Goal: Task Accomplishment & Management: Manage account settings

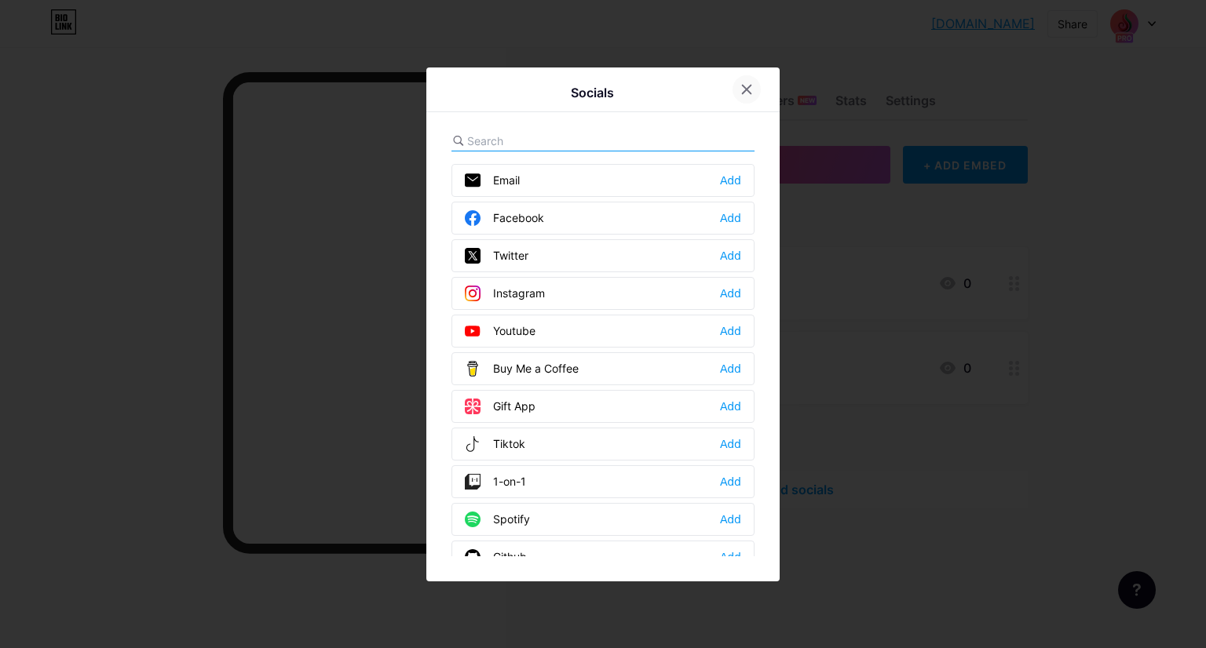
click at [742, 89] on icon at bounding box center [746, 89] width 13 height 13
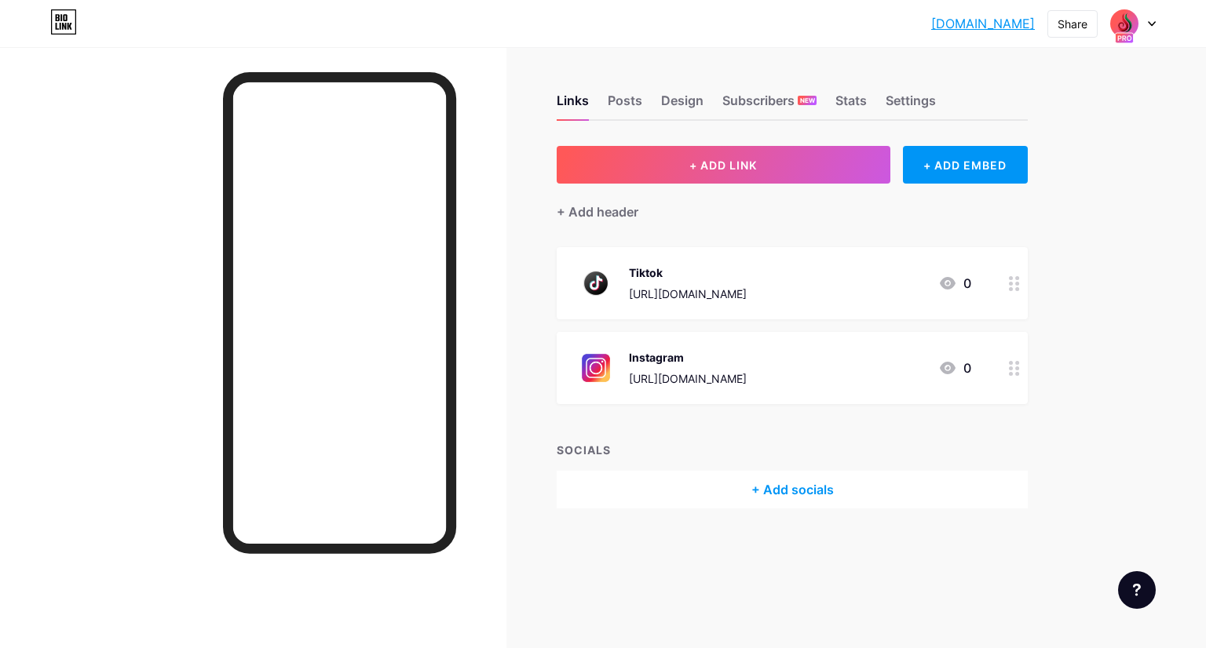
click at [1149, 24] on icon at bounding box center [1152, 23] width 8 height 5
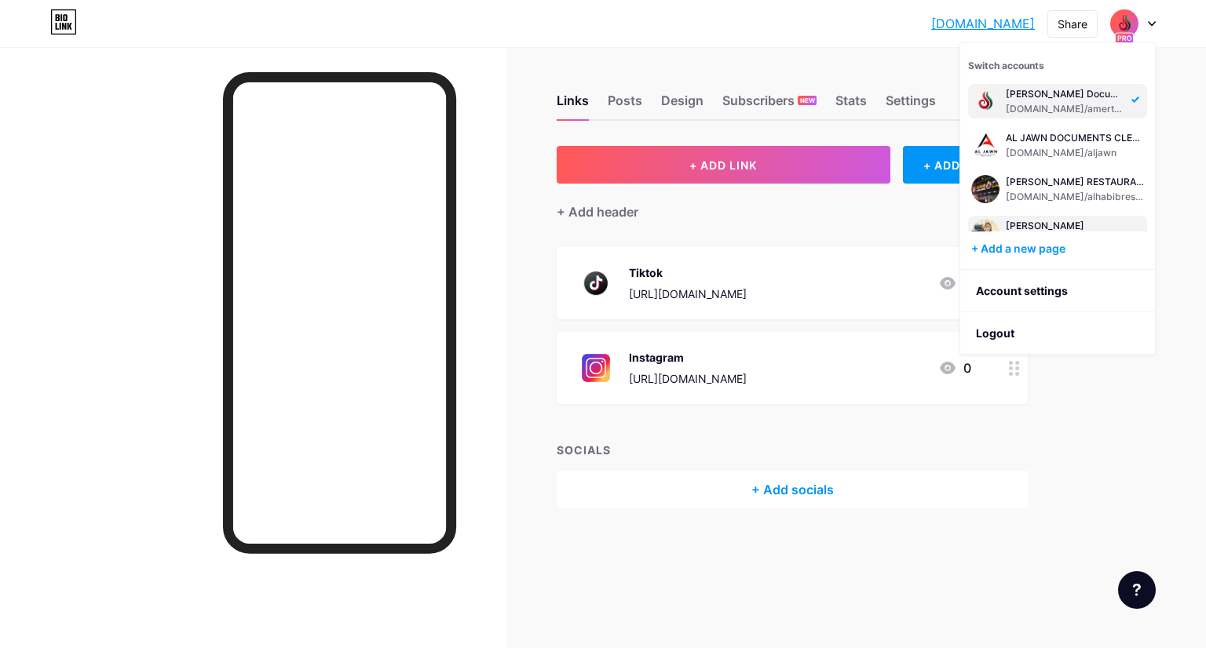
click at [1100, 229] on div "[PERSON_NAME]" at bounding box center [1074, 226] width 138 height 13
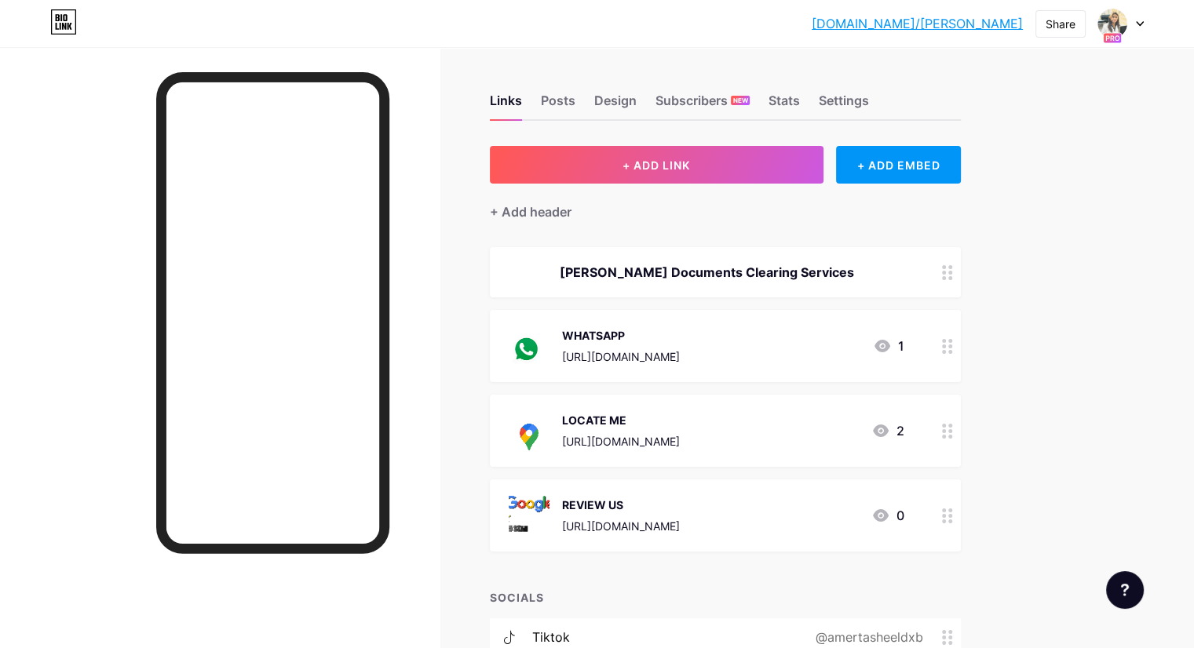
click at [952, 514] on circle at bounding box center [950, 516] width 4 height 4
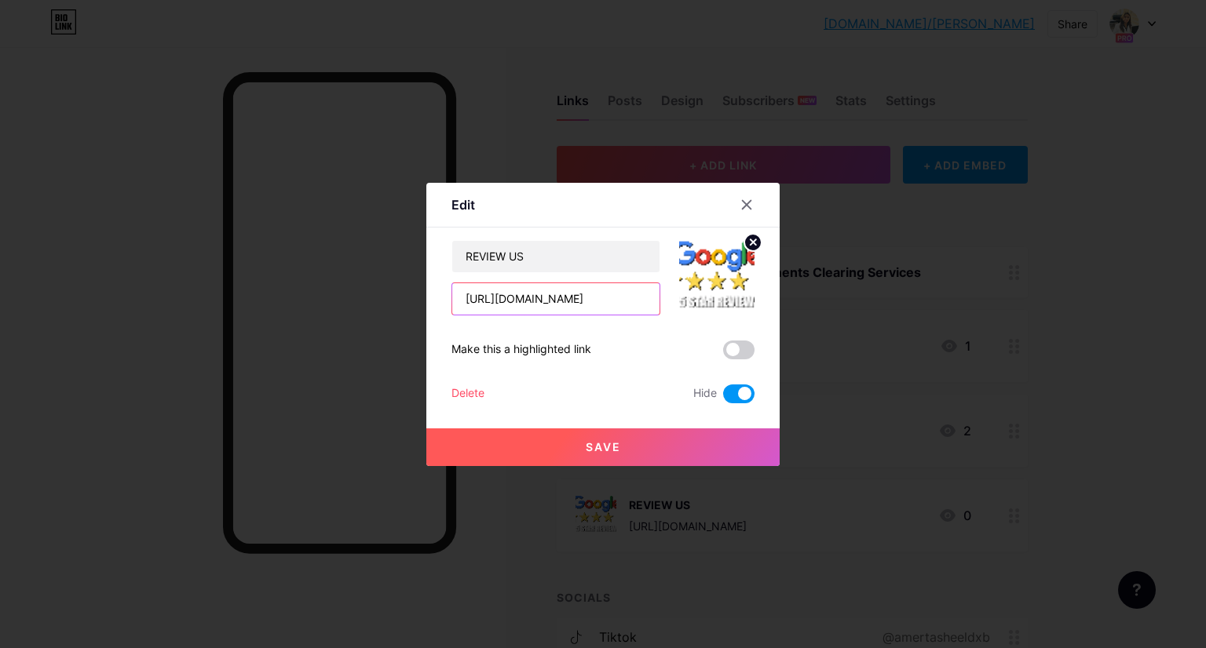
scroll to position [0, 38]
drag, startPoint x: 458, startPoint y: 299, endPoint x: 729, endPoint y: 330, distance: 272.6
click at [729, 330] on div "REVIEW US [URL][DOMAIN_NAME] Make this a highlighted link Delete Hide Save" at bounding box center [602, 321] width 303 height 163
click at [618, 440] on button "Save" at bounding box center [602, 448] width 353 height 38
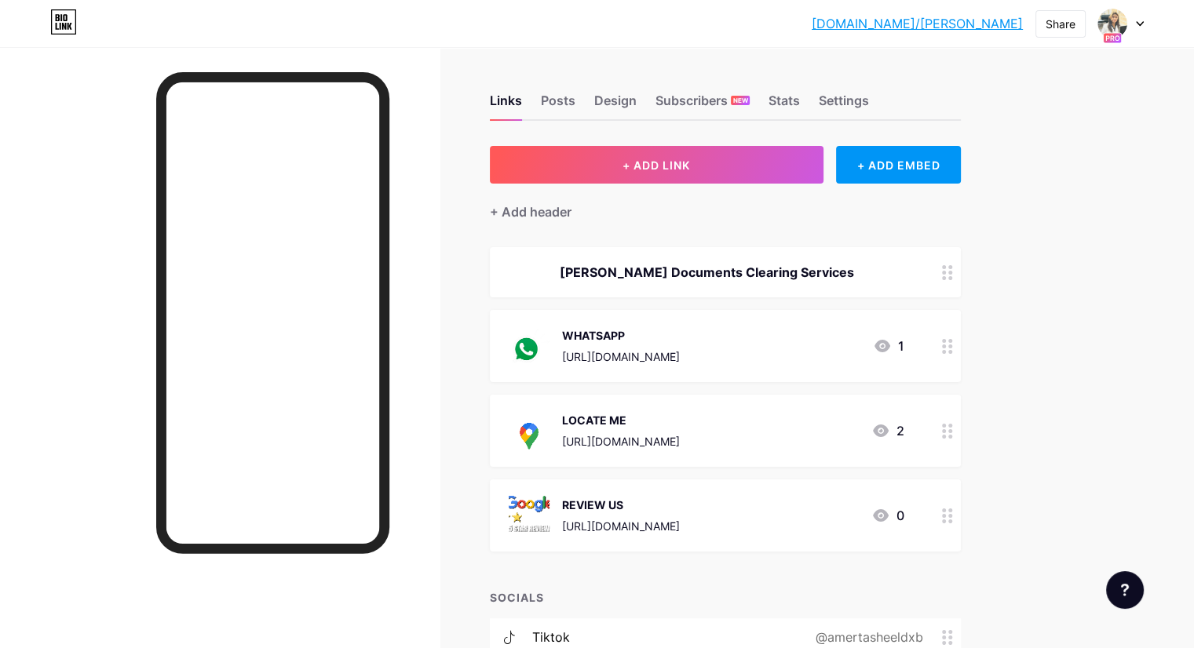
click at [952, 435] on circle at bounding box center [950, 437] width 4 height 4
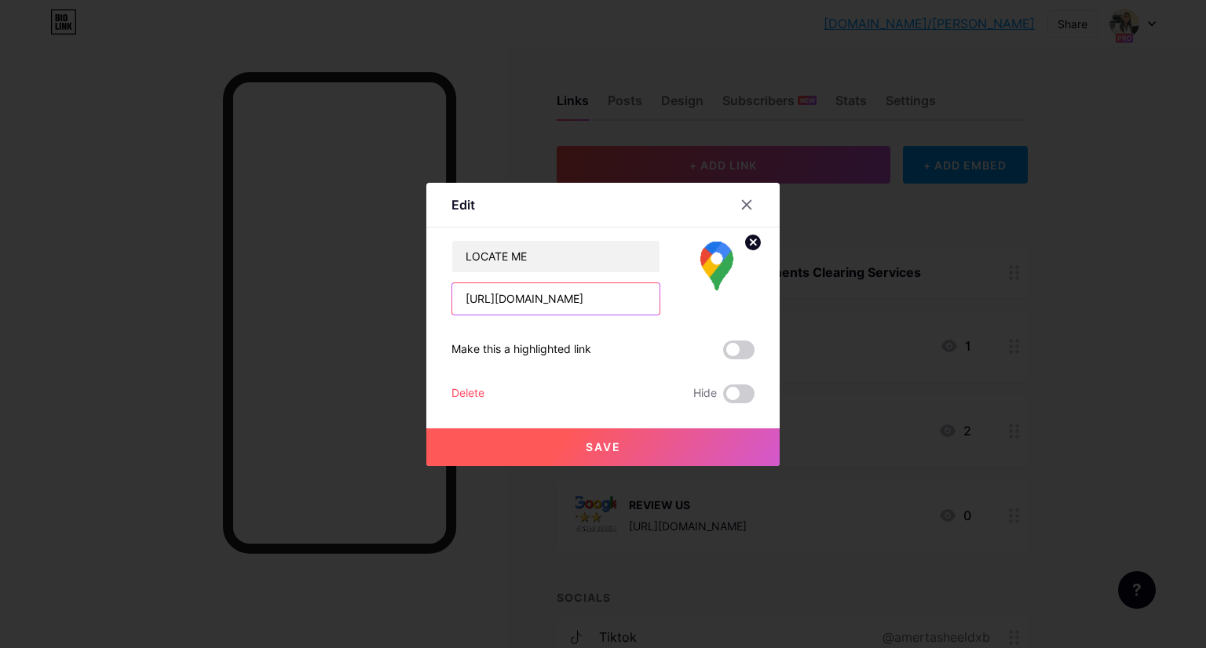
scroll to position [0, 100]
drag, startPoint x: 459, startPoint y: 296, endPoint x: 880, endPoint y: 300, distance: 420.7
click at [880, 300] on div "Edit Content YouTube Play YouTube video without leaving your page. ADD Vimeo Pl…" at bounding box center [603, 324] width 1206 height 648
paste input "pvYZNXCwqNkERiNe8"
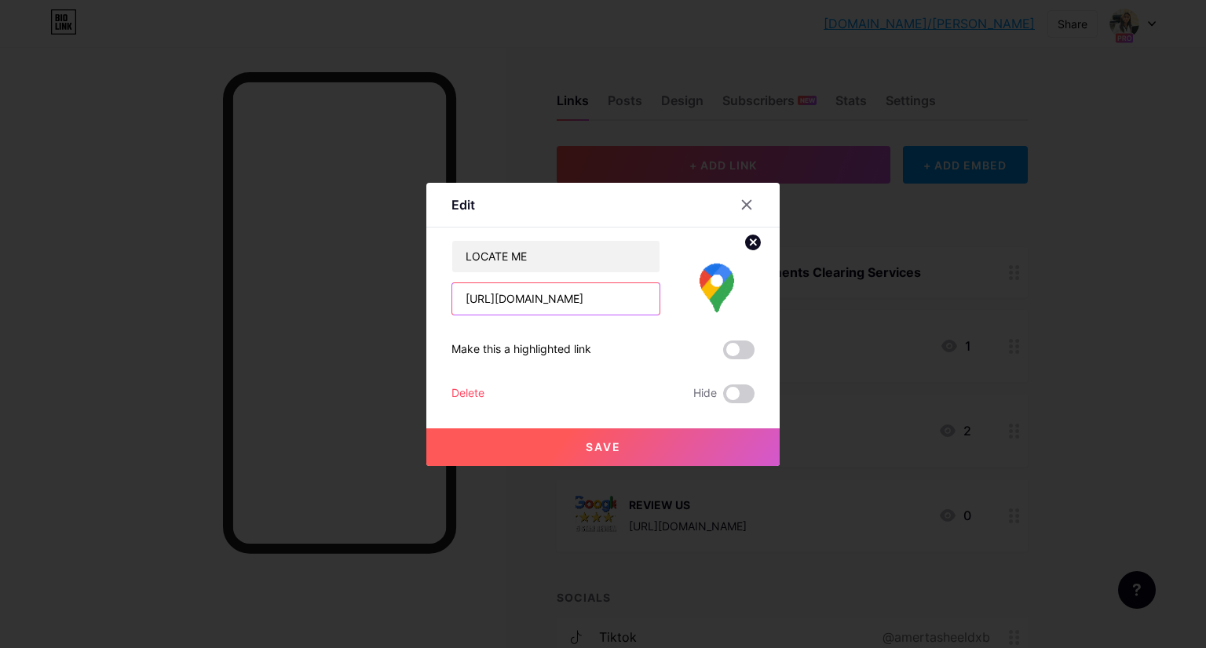
type input "[URL][DOMAIN_NAME]"
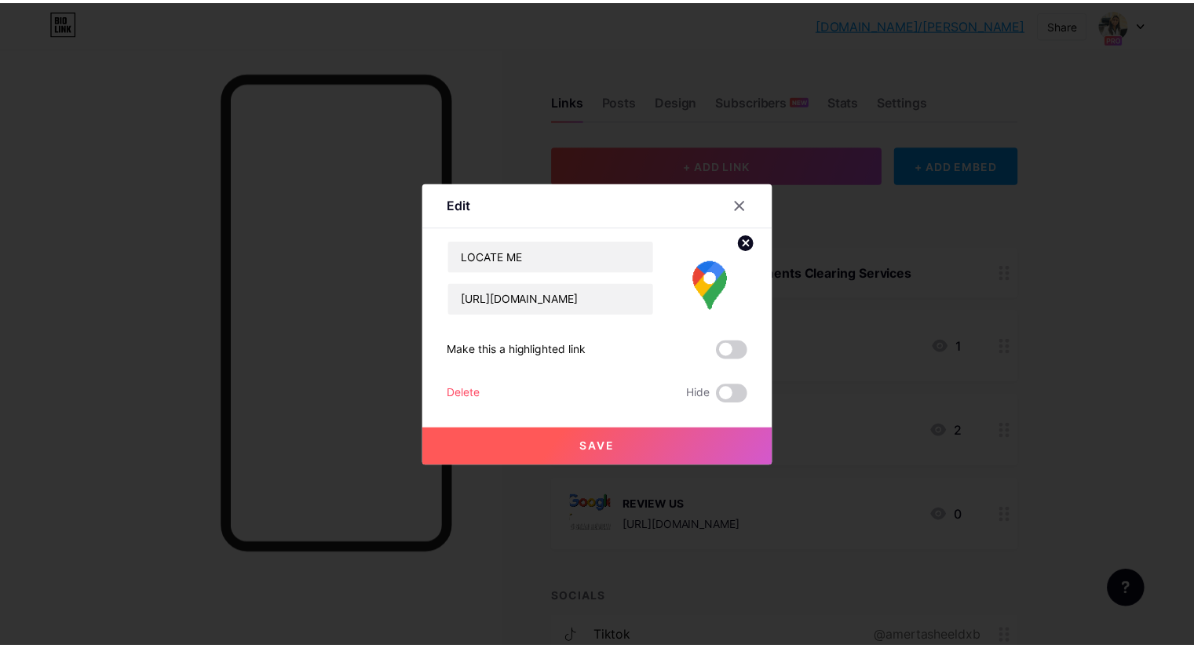
scroll to position [0, 0]
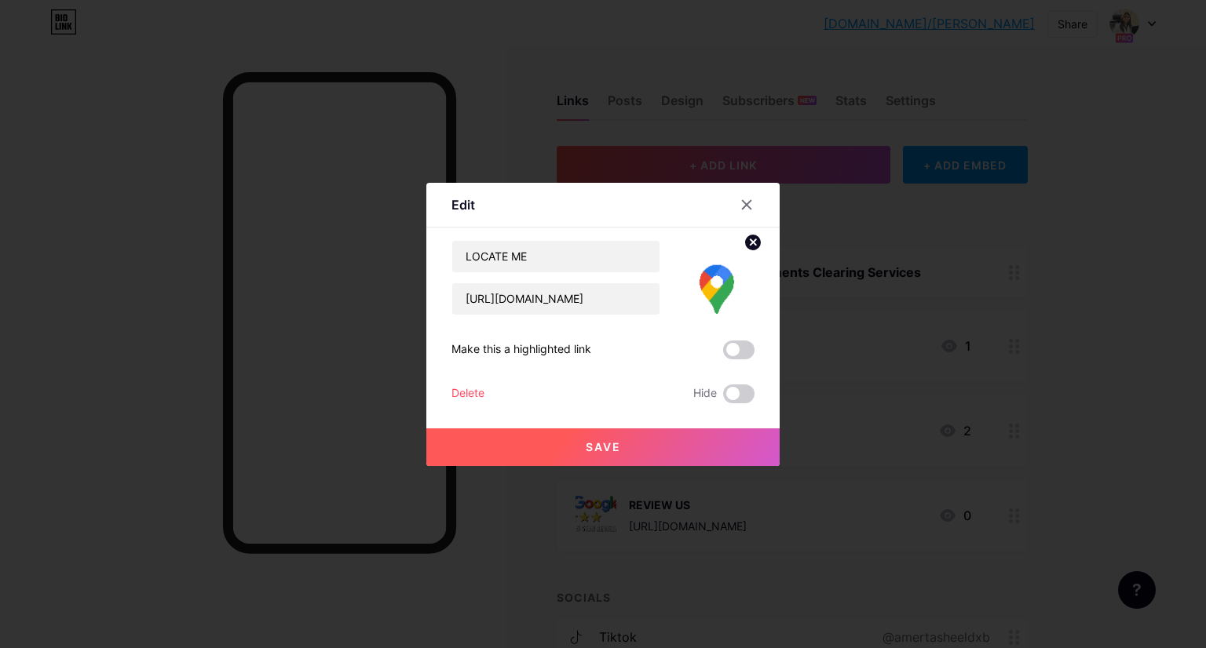
click at [594, 442] on span "Save" at bounding box center [603, 446] width 35 height 13
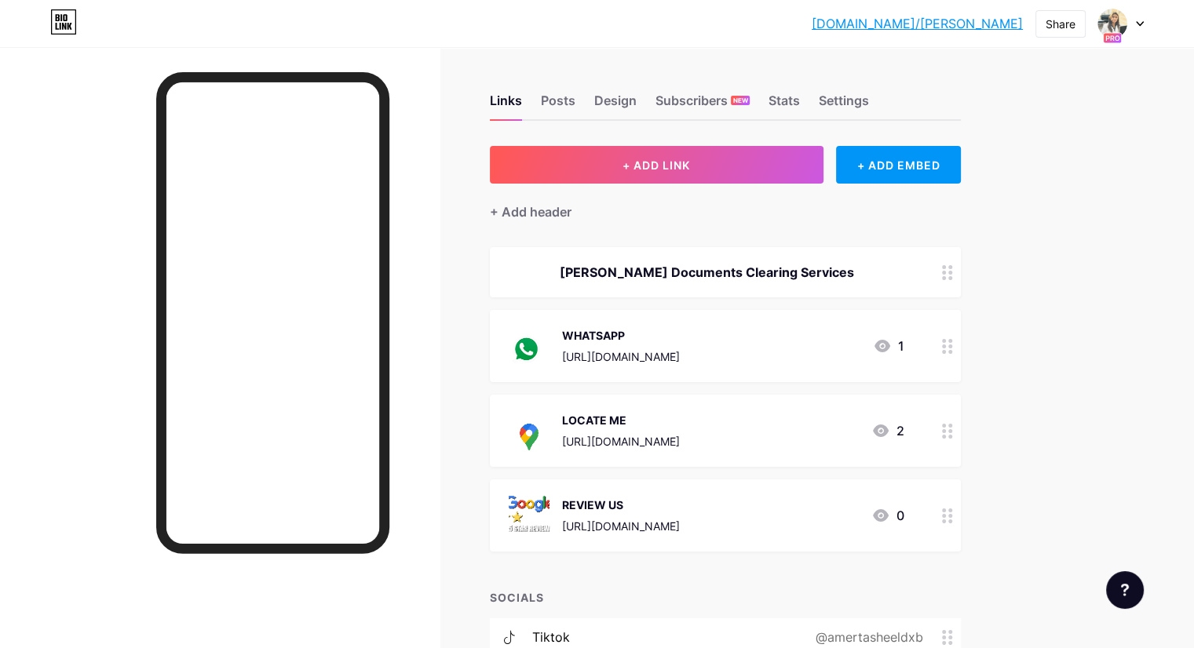
click at [946, 345] on circle at bounding box center [944, 347] width 4 height 4
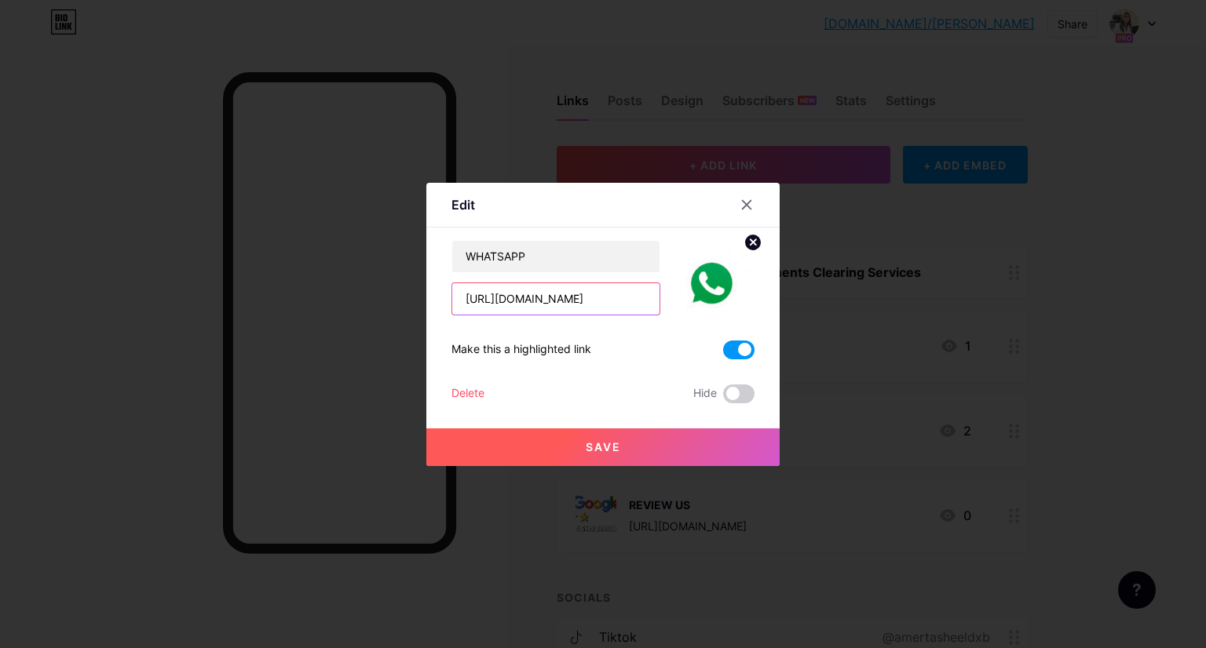
click at [626, 304] on input "[URL][DOMAIN_NAME]" at bounding box center [555, 298] width 207 height 31
drag, startPoint x: 626, startPoint y: 304, endPoint x: 369, endPoint y: 326, distance: 257.6
click at [369, 326] on div "Edit Content YouTube Play YouTube video without leaving your page. ADD Vimeo Pl…" at bounding box center [603, 324] width 1206 height 648
paste input "3h8xzq"
type input "[URL][DOMAIN_NAME]"
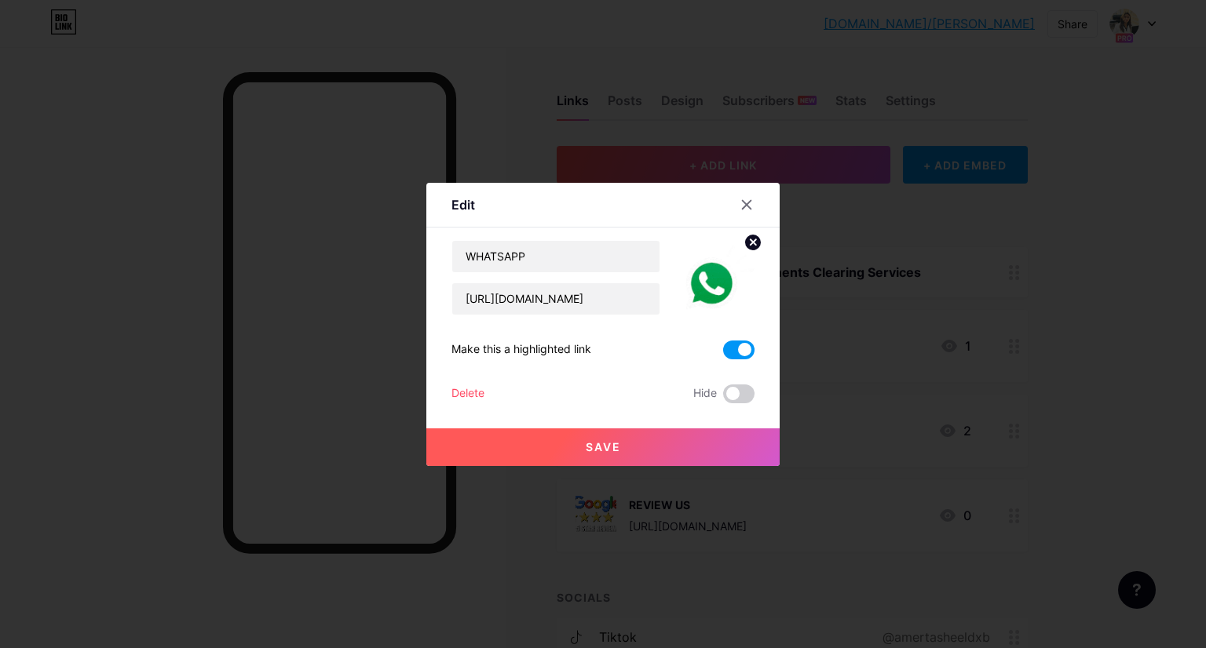
click at [573, 448] on button "Save" at bounding box center [602, 448] width 353 height 38
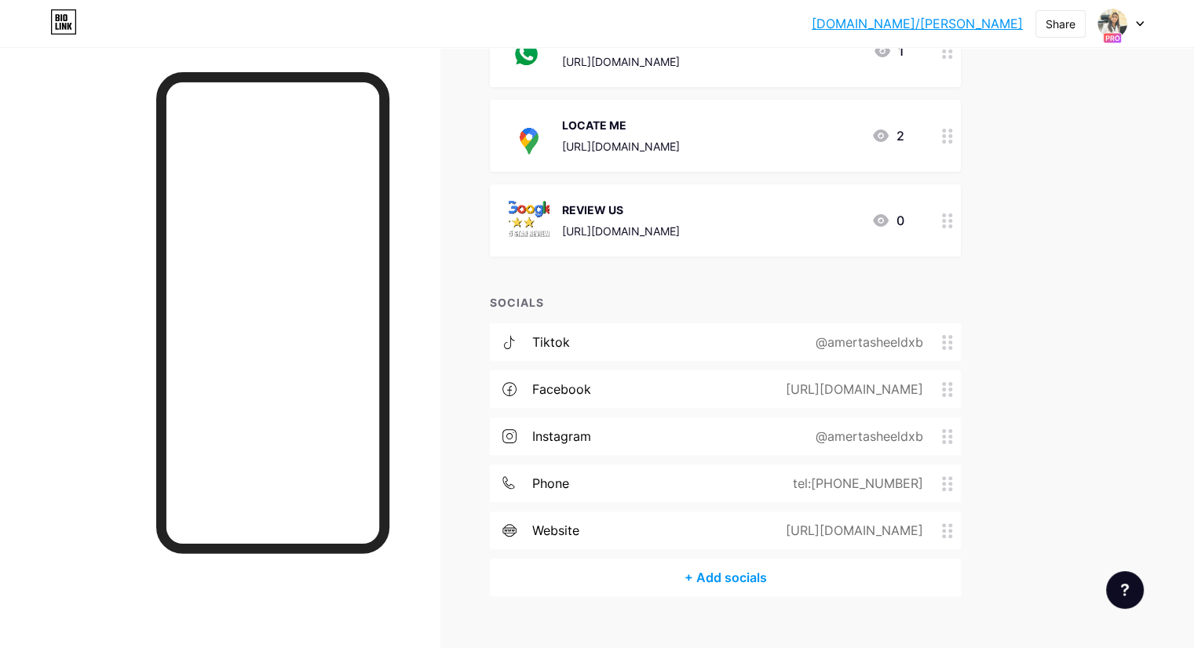
scroll to position [320, 0]
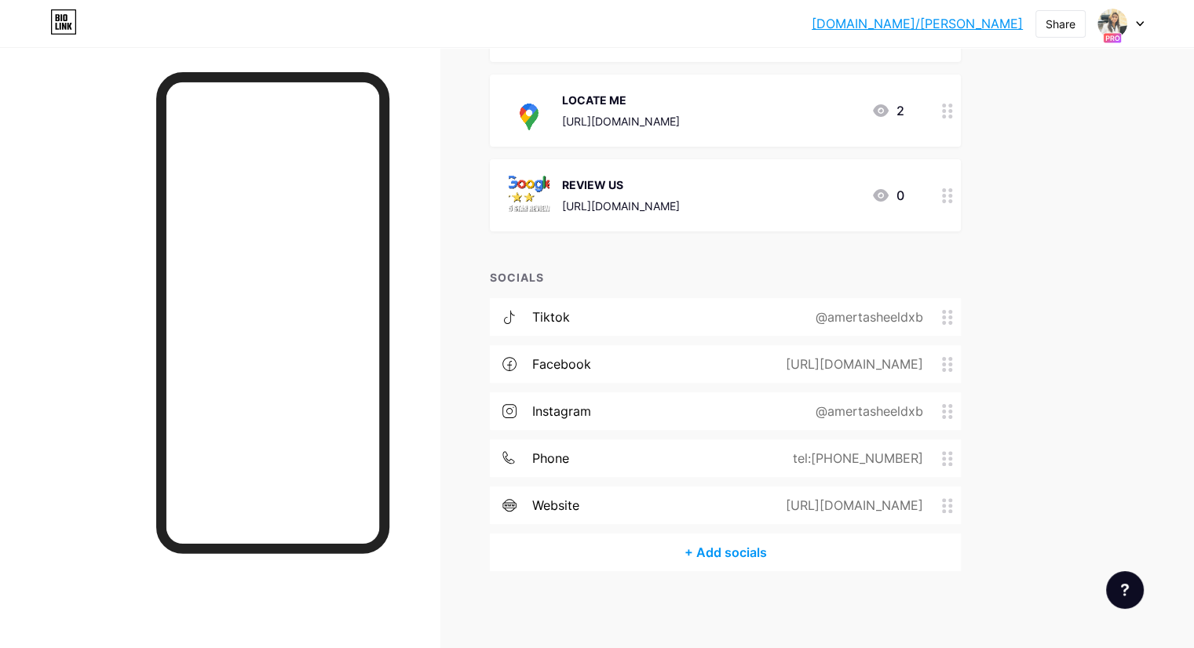
click at [936, 453] on div "tel:[PHONE_NUMBER]" at bounding box center [855, 458] width 174 height 19
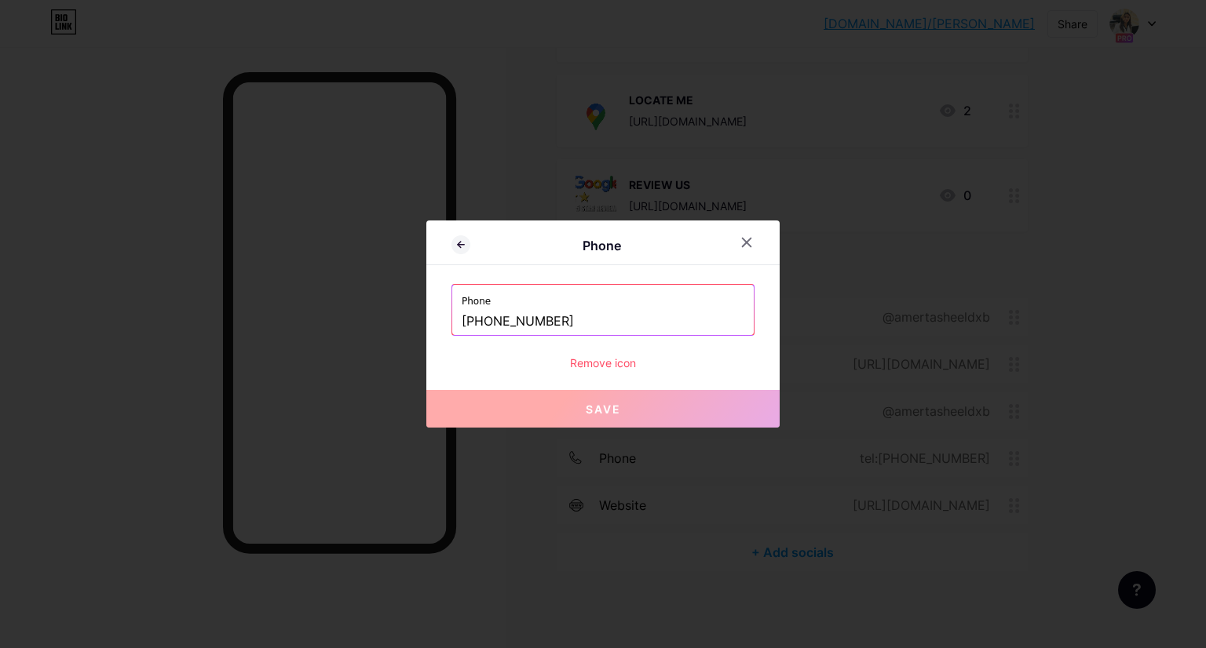
click at [552, 325] on input "[PHONE_NUMBER]" at bounding box center [603, 321] width 283 height 27
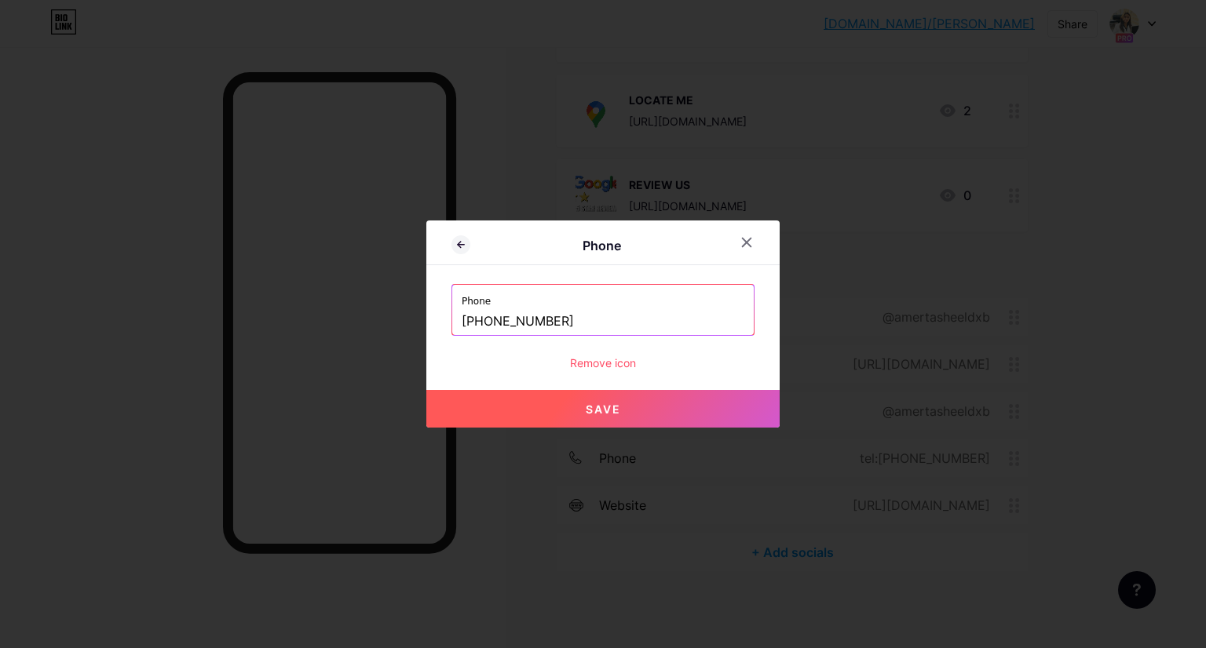
click at [605, 415] on button "Save" at bounding box center [602, 409] width 353 height 38
type input "tel:[PHONE_NUMBER]"
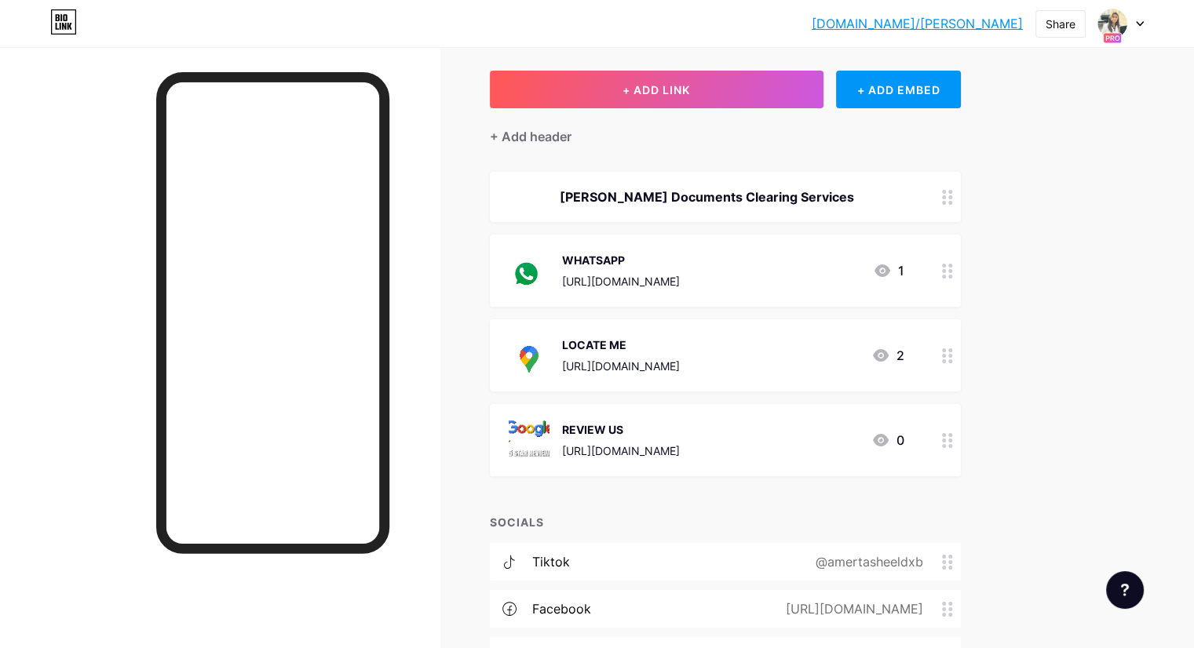
scroll to position [44, 0]
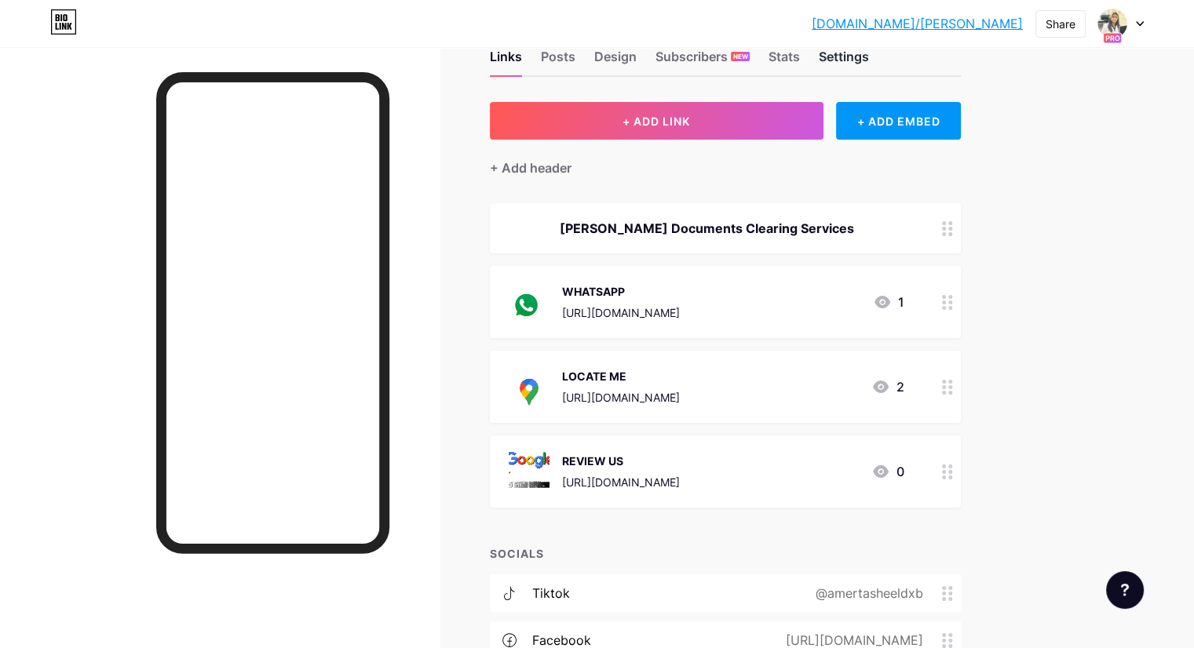
click at [869, 64] on div "Settings" at bounding box center [844, 61] width 50 height 28
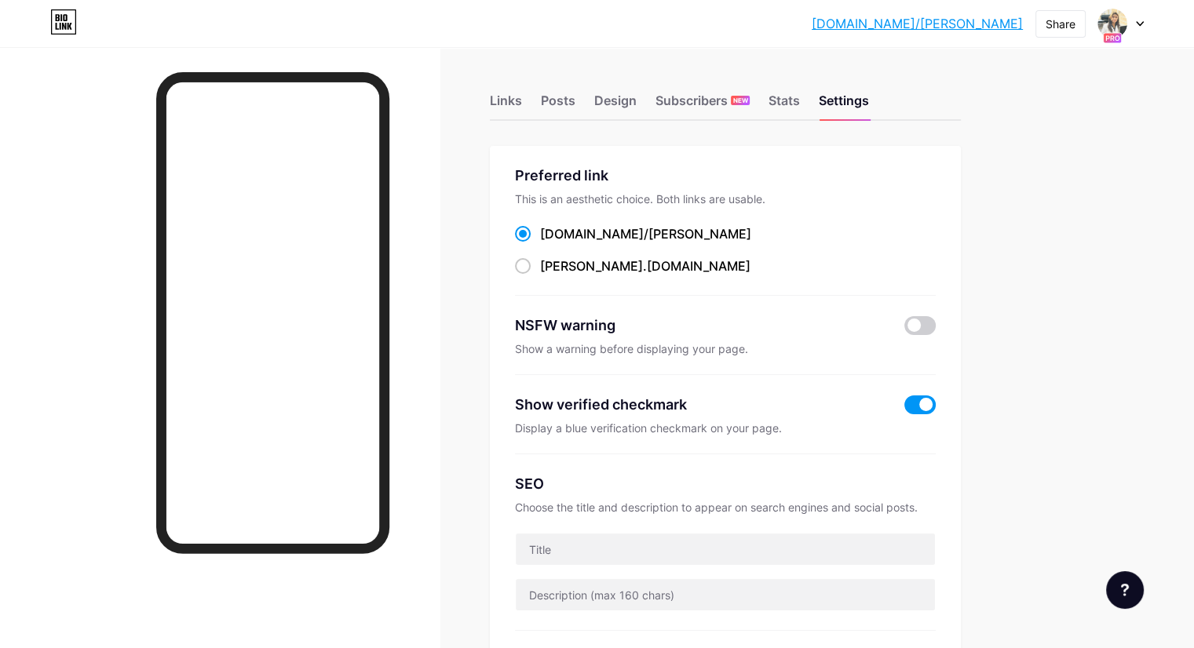
click at [1140, 21] on icon at bounding box center [1140, 23] width 8 height 5
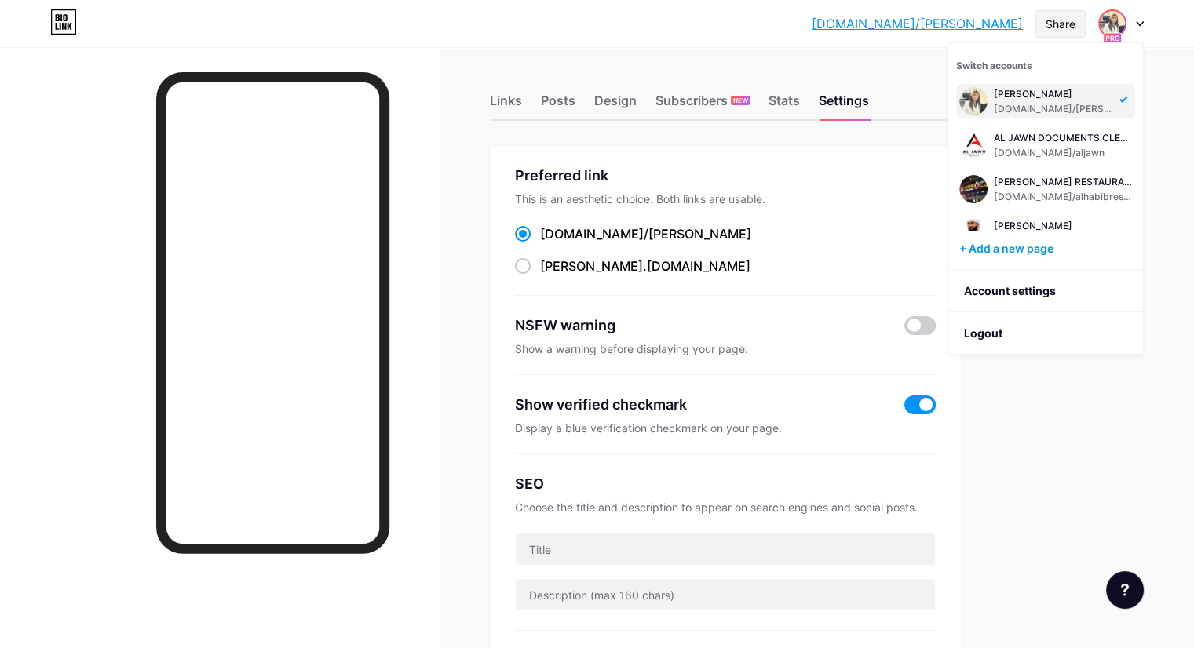
click at [1060, 24] on div "Share" at bounding box center [1061, 24] width 30 height 16
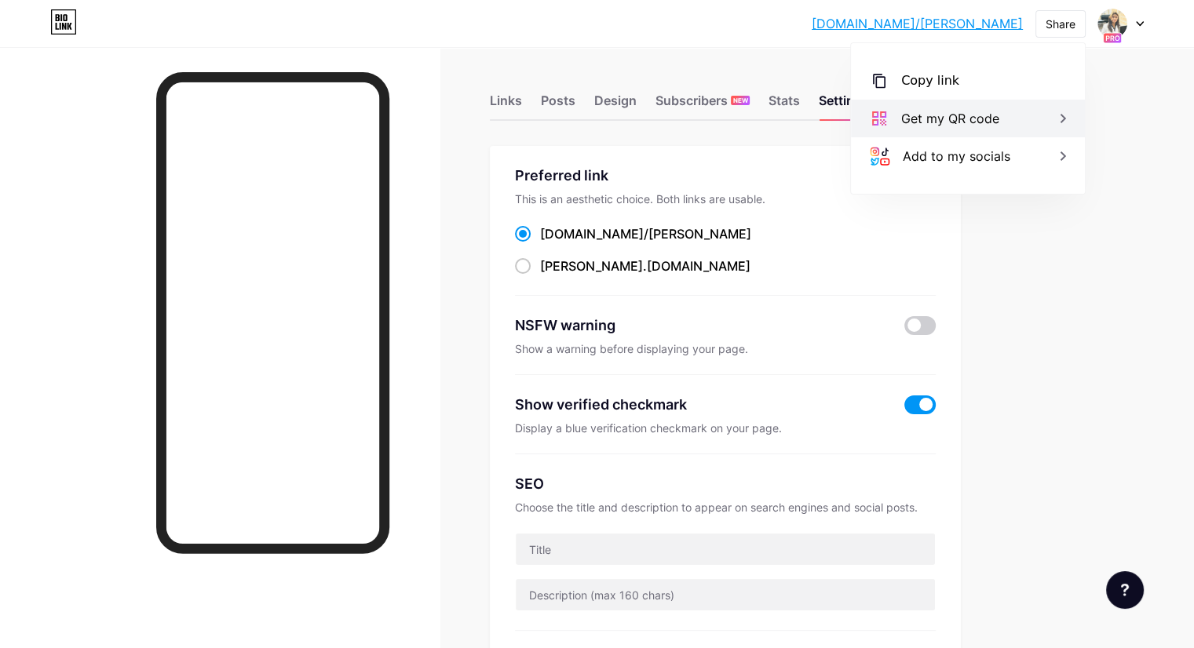
click at [1046, 121] on div "Get my QR code" at bounding box center [968, 119] width 234 height 38
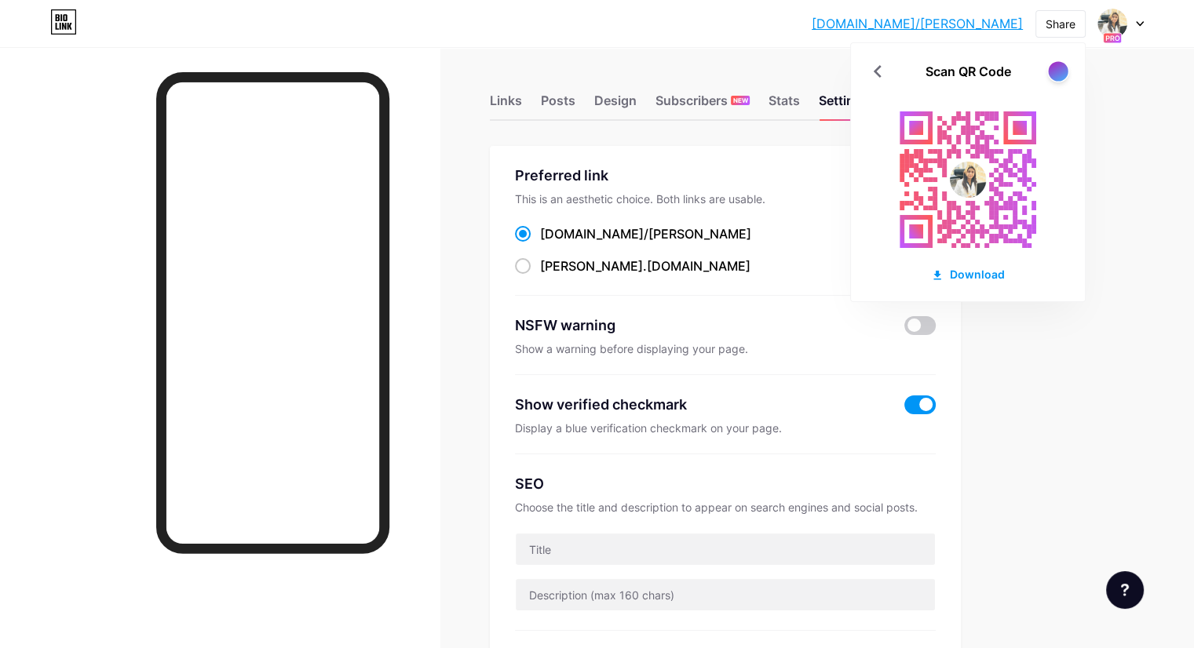
click at [1058, 79] on div at bounding box center [1058, 71] width 20 height 20
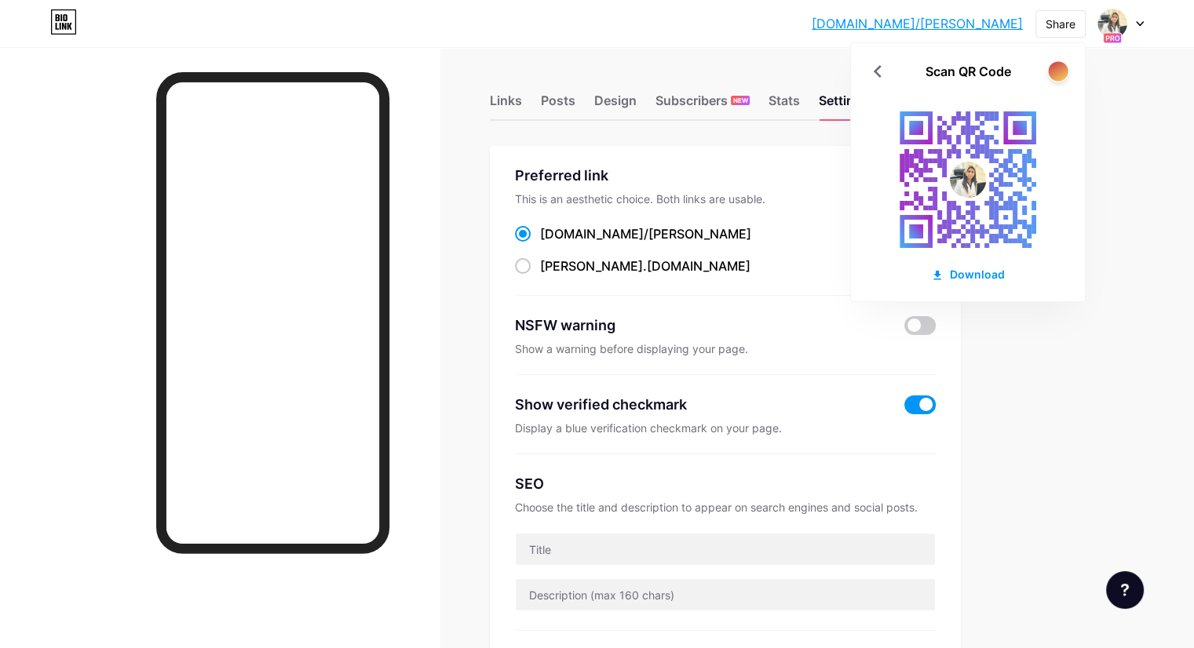
click at [1058, 79] on div at bounding box center [1058, 71] width 20 height 20
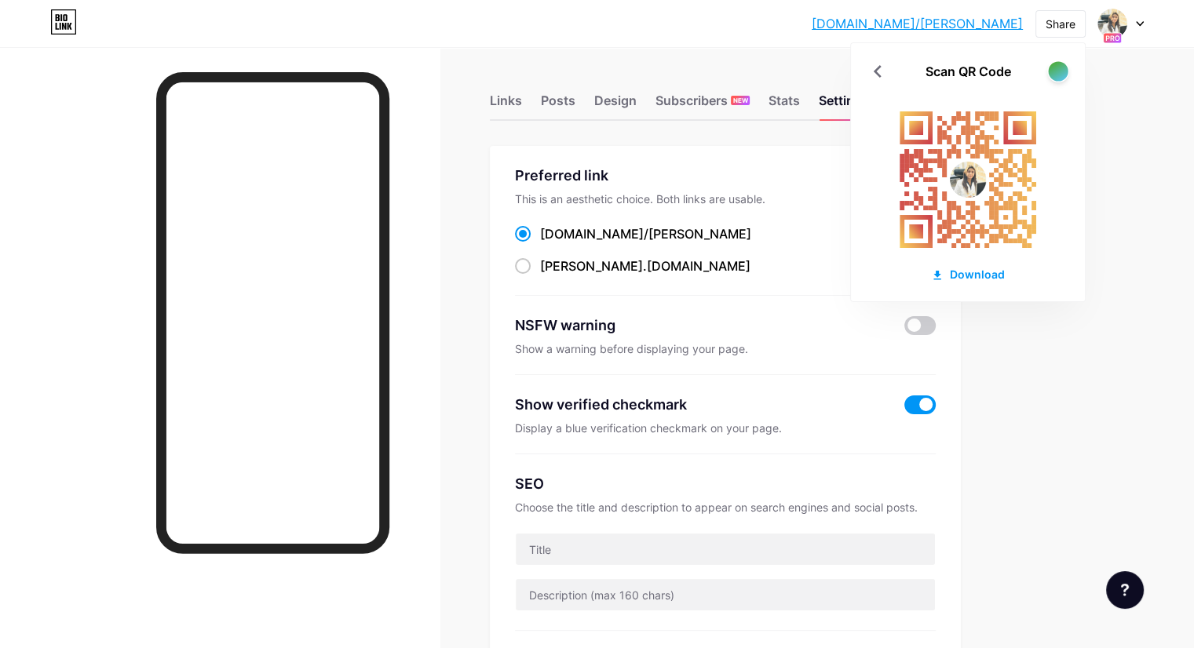
click at [1058, 79] on div at bounding box center [1058, 71] width 20 height 20
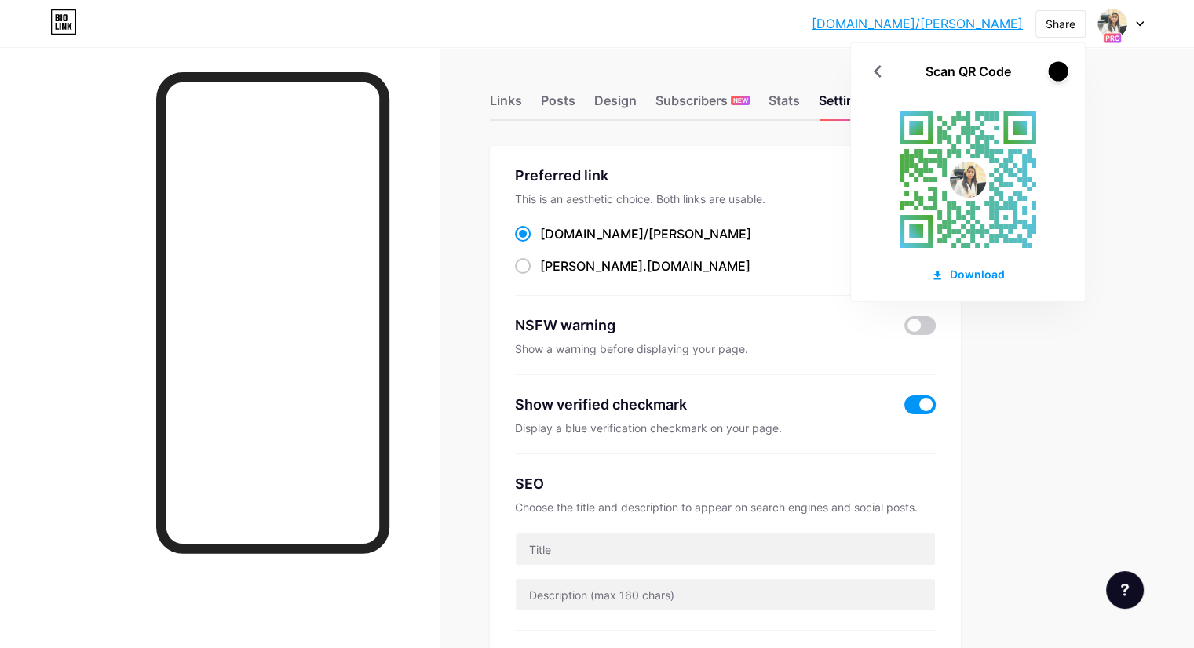
click at [1058, 79] on div at bounding box center [1058, 71] width 20 height 20
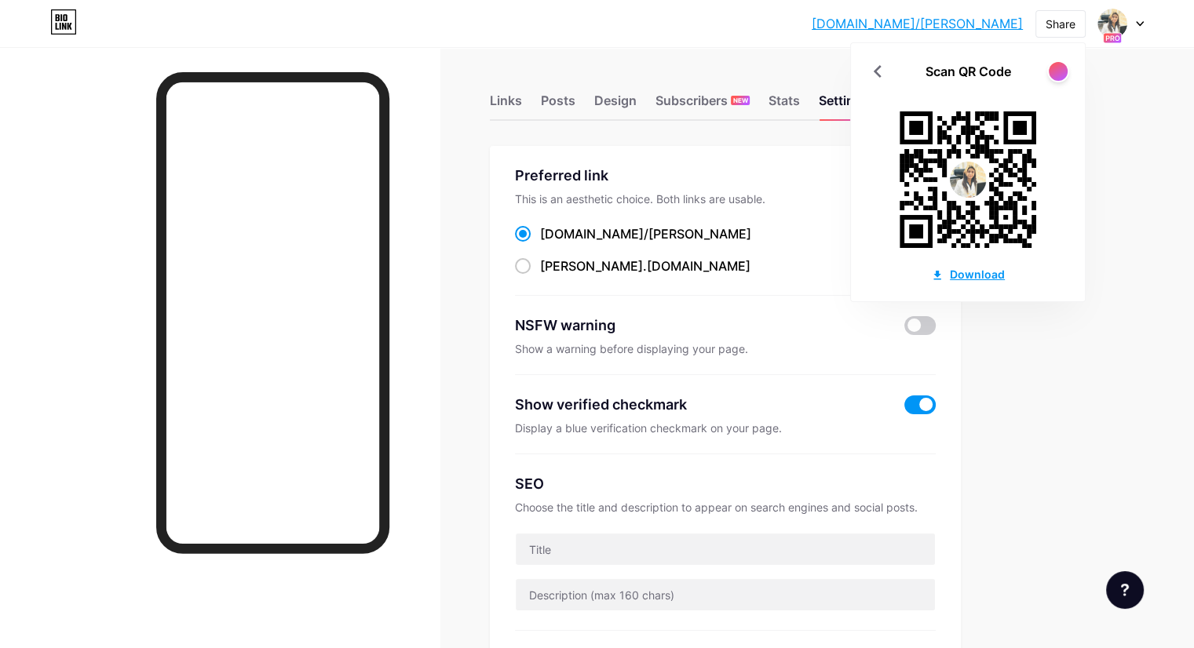
click at [958, 277] on div "Download" at bounding box center [968, 274] width 74 height 16
click at [575, 109] on div "Posts" at bounding box center [558, 105] width 35 height 28
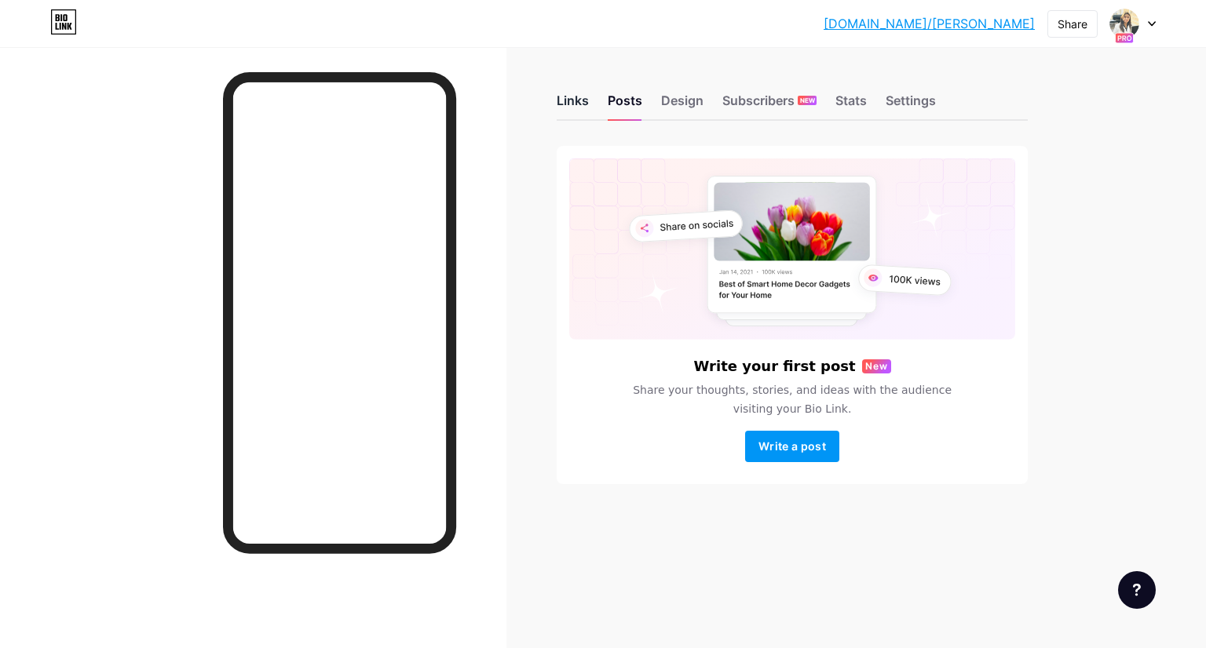
click at [578, 100] on div "Links" at bounding box center [573, 105] width 32 height 28
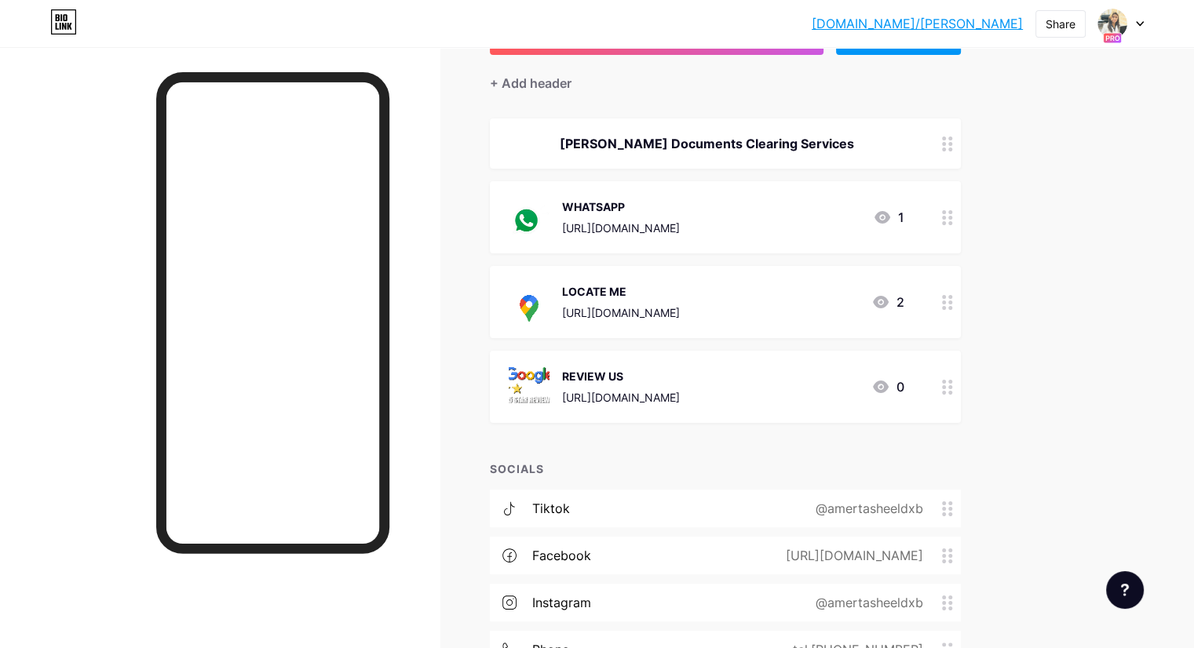
scroll to position [181, 0]
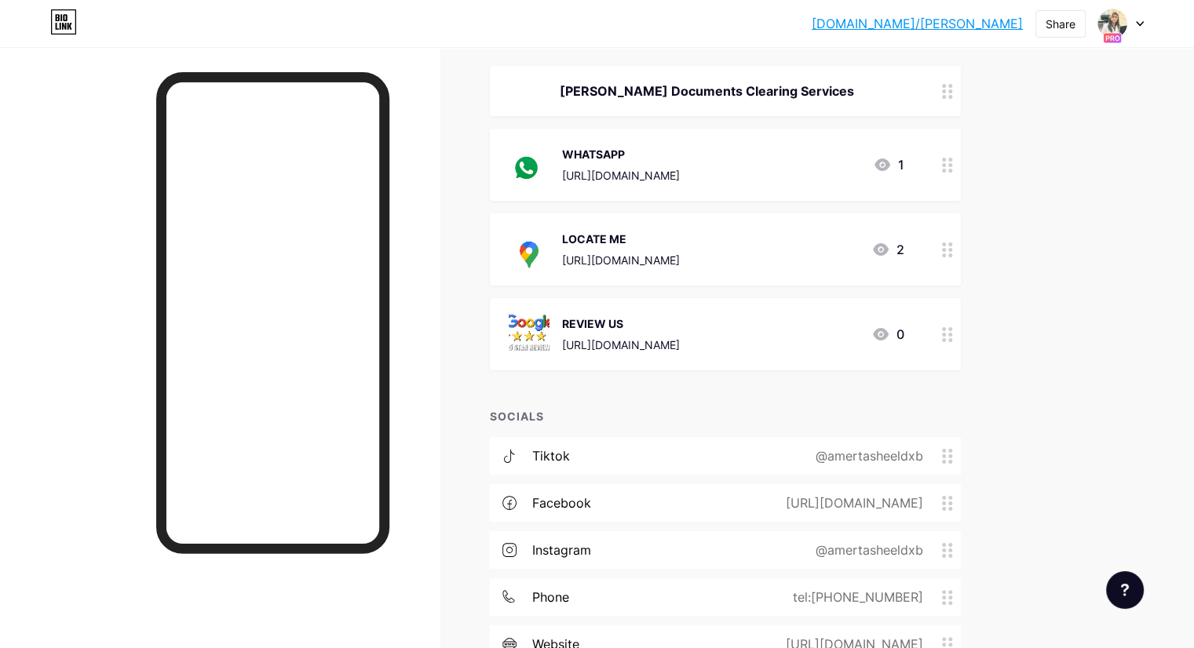
click at [853, 459] on div "tiktok @amertasheeldxb" at bounding box center [725, 456] width 471 height 38
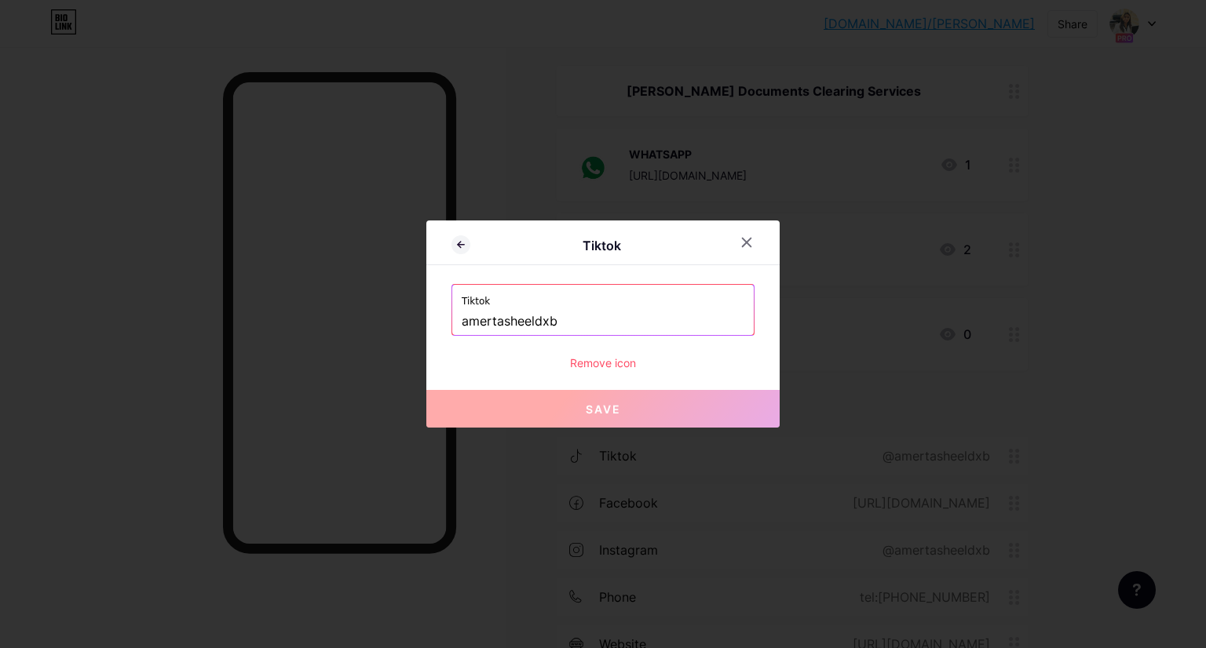
drag, startPoint x: 586, startPoint y: 316, endPoint x: 323, endPoint y: 319, distance: 263.0
click at [323, 319] on div "Tiktok Tiktok amertasheeldxb Remove icon Save" at bounding box center [603, 324] width 1206 height 648
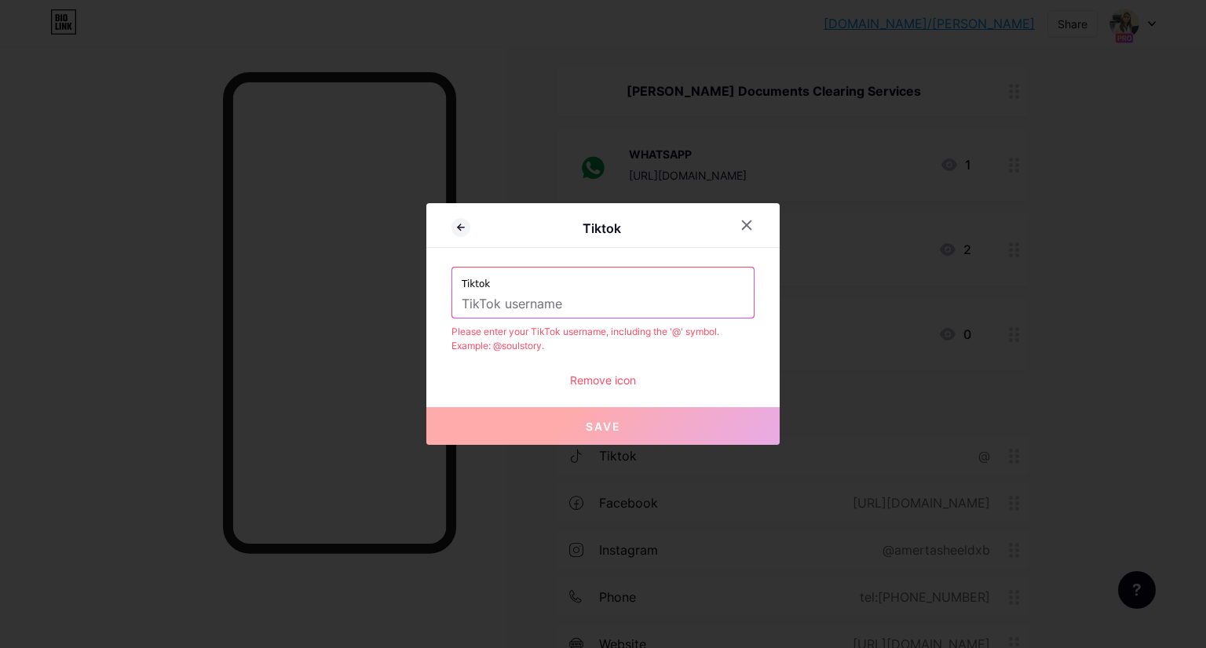
click at [619, 299] on input "text" at bounding box center [603, 304] width 283 height 27
paste input "[URL][DOMAIN_NAME]"
click at [684, 359] on div "Tiktok [URL][DOMAIN_NAME] Please enter your TikTok username, including the '@' …" at bounding box center [602, 328] width 303 height 122
drag, startPoint x: 598, startPoint y: 302, endPoint x: 248, endPoint y: 356, distance: 354.2
click at [248, 356] on div "Tiktok Tiktok [URL][DOMAIN_NAME] Please enter your TikTok username, including t…" at bounding box center [603, 324] width 1206 height 648
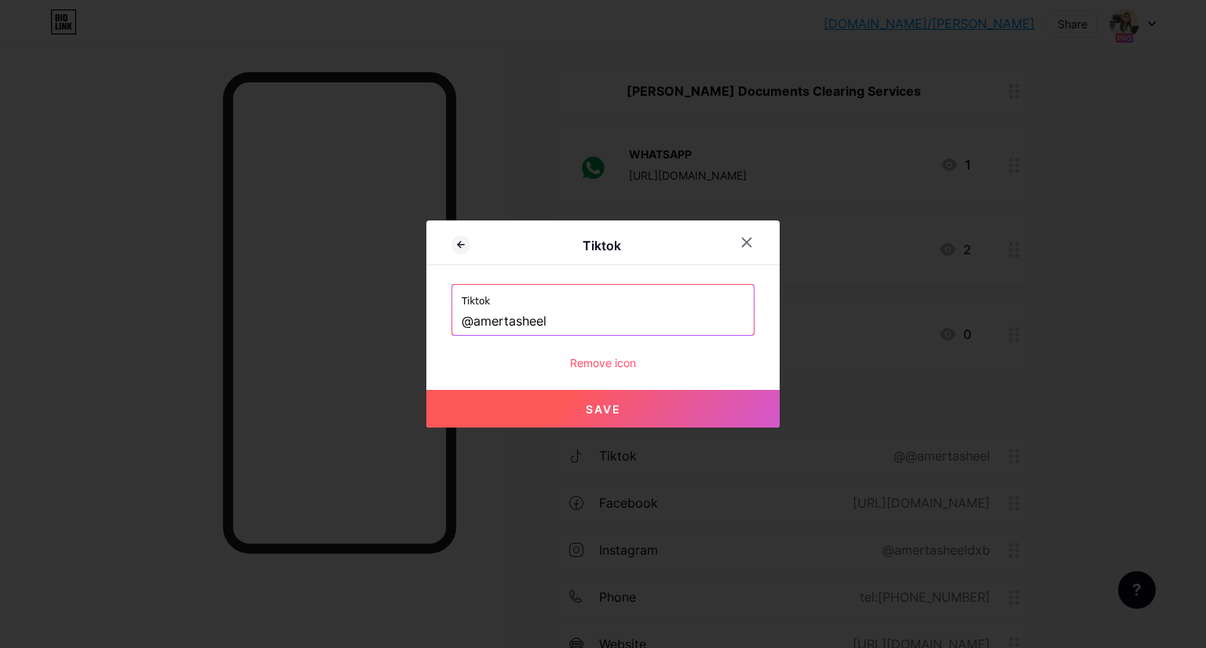
click at [562, 400] on button "Save" at bounding box center [602, 409] width 353 height 38
type input "[URL][DOMAIN_NAME]"
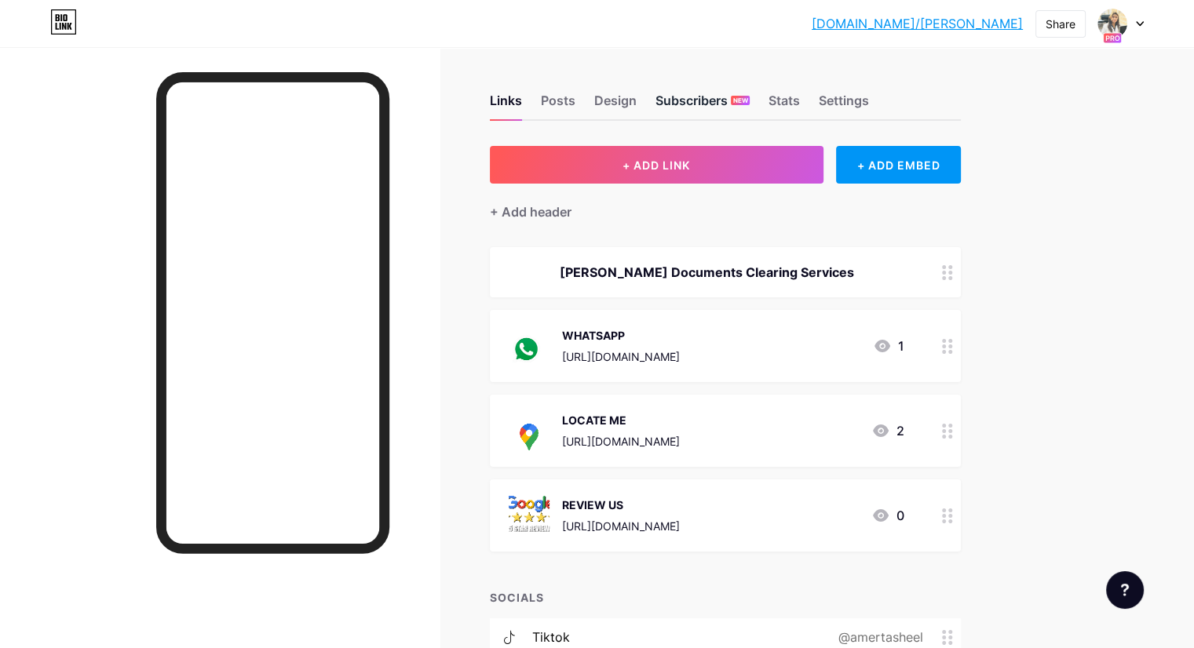
click at [750, 100] on div "Subscribers NEW" at bounding box center [702, 105] width 94 height 28
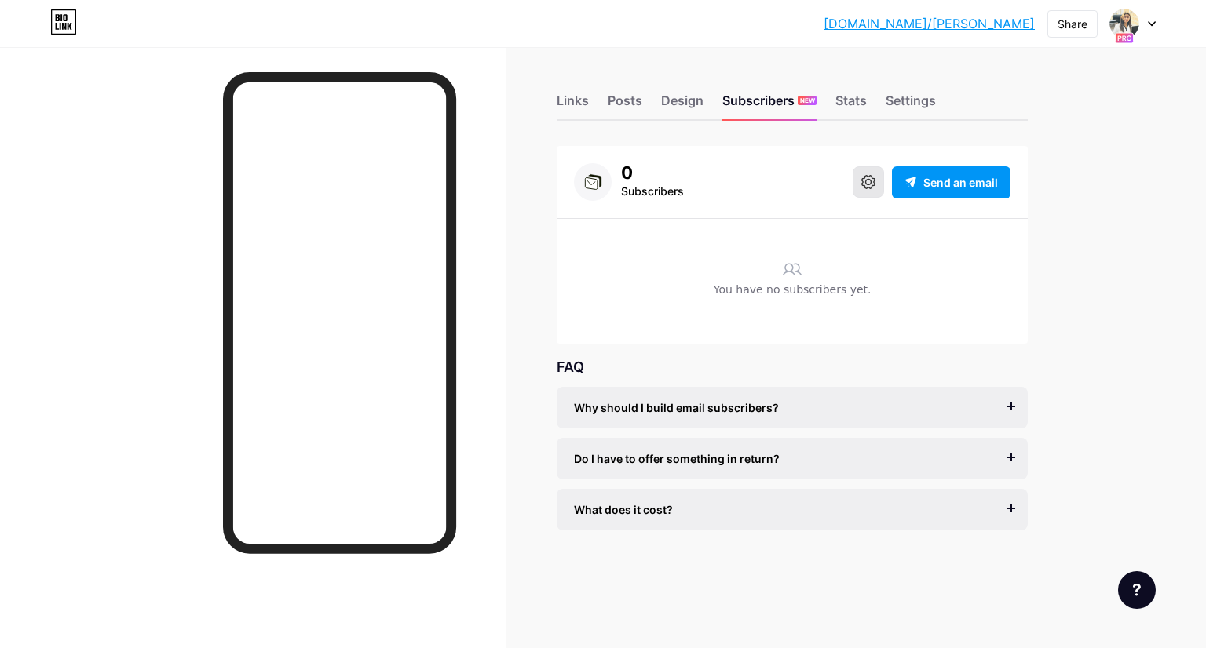
click at [870, 191] on button at bounding box center [867, 181] width 31 height 31
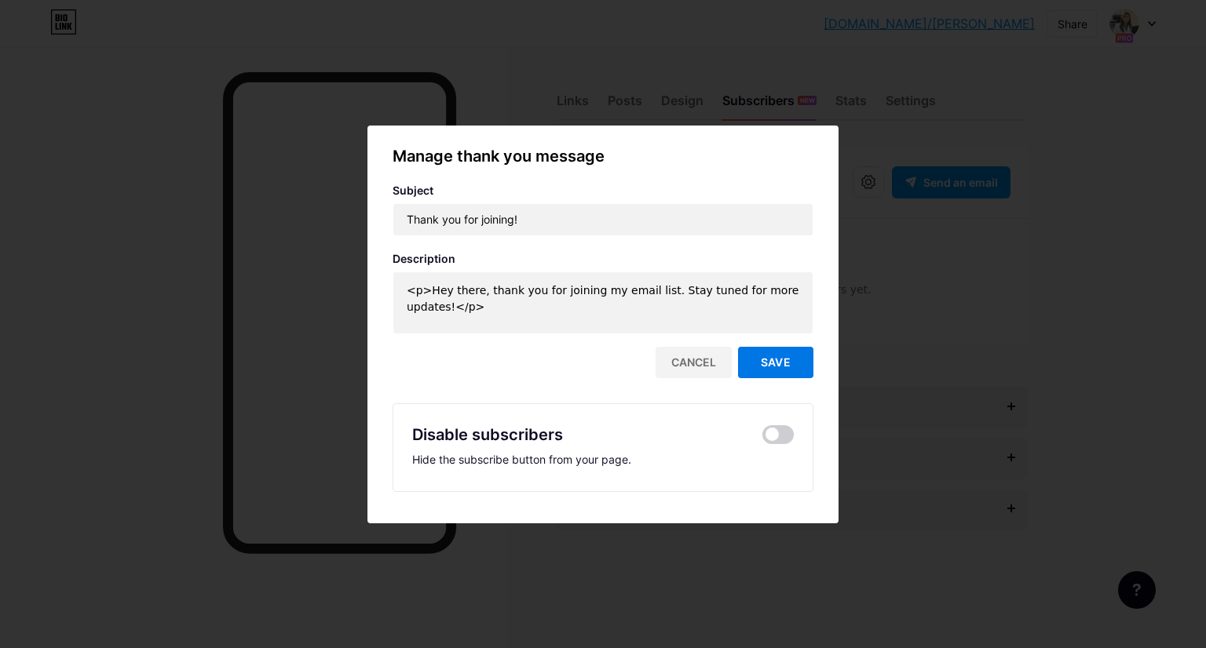
click at [761, 364] on span "Save" at bounding box center [776, 362] width 30 height 13
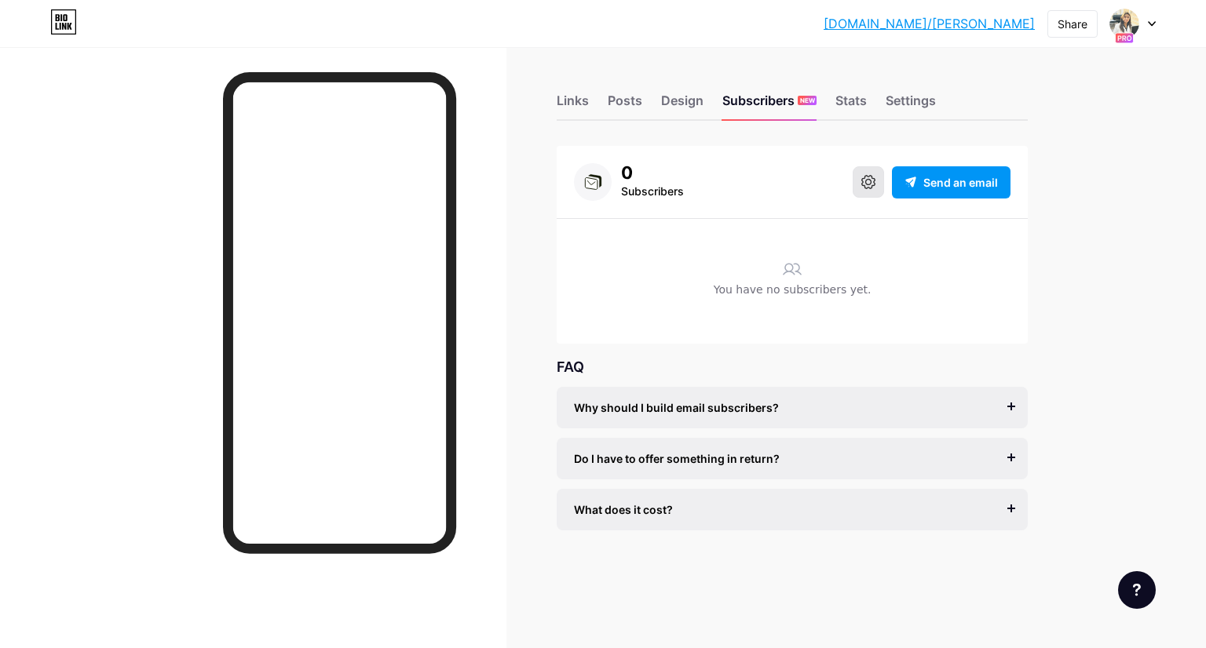
click at [867, 196] on button at bounding box center [867, 181] width 31 height 31
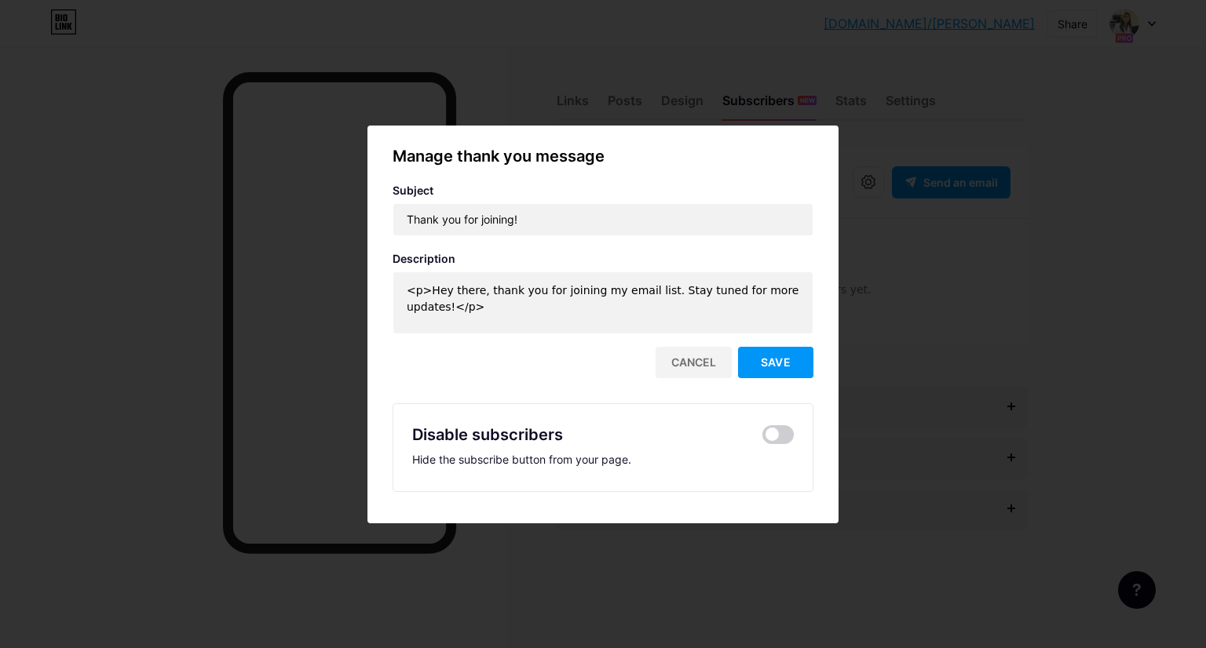
click at [912, 271] on div at bounding box center [603, 324] width 1206 height 648
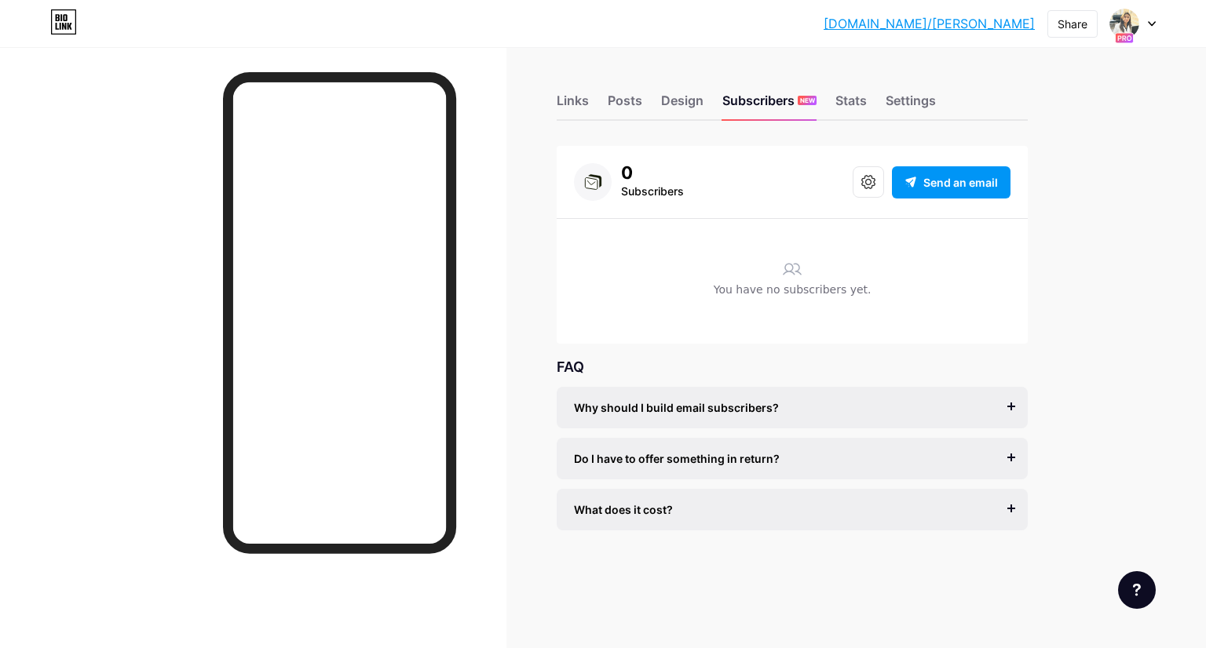
click at [590, 104] on div "Links Posts Design Subscribers NEW Stats Settings" at bounding box center [792, 93] width 471 height 55
click at [571, 102] on div "Links" at bounding box center [573, 105] width 32 height 28
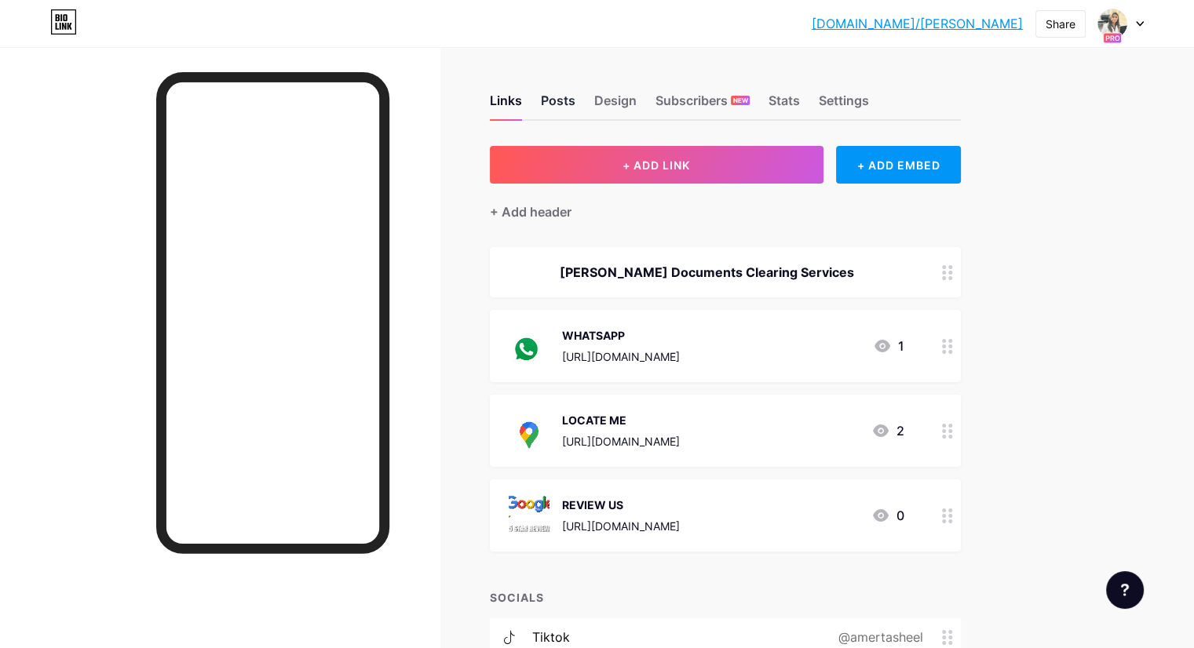
click at [575, 100] on div "Posts" at bounding box center [558, 105] width 35 height 28
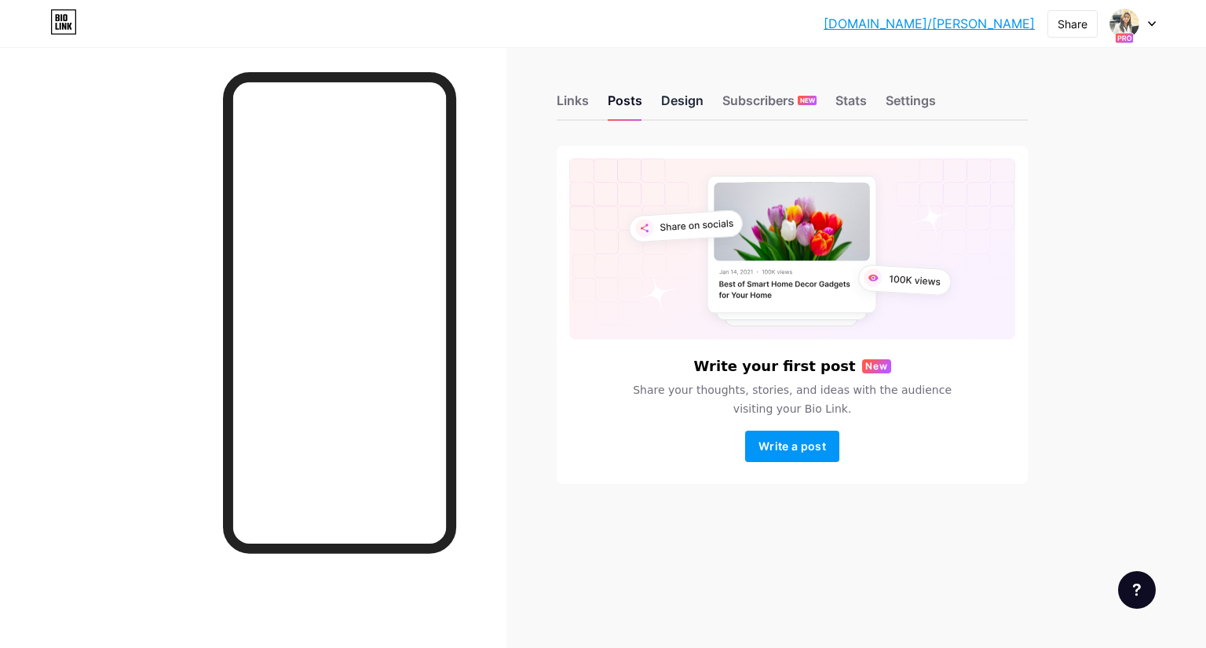
click at [698, 97] on div "Design" at bounding box center [682, 105] width 42 height 28
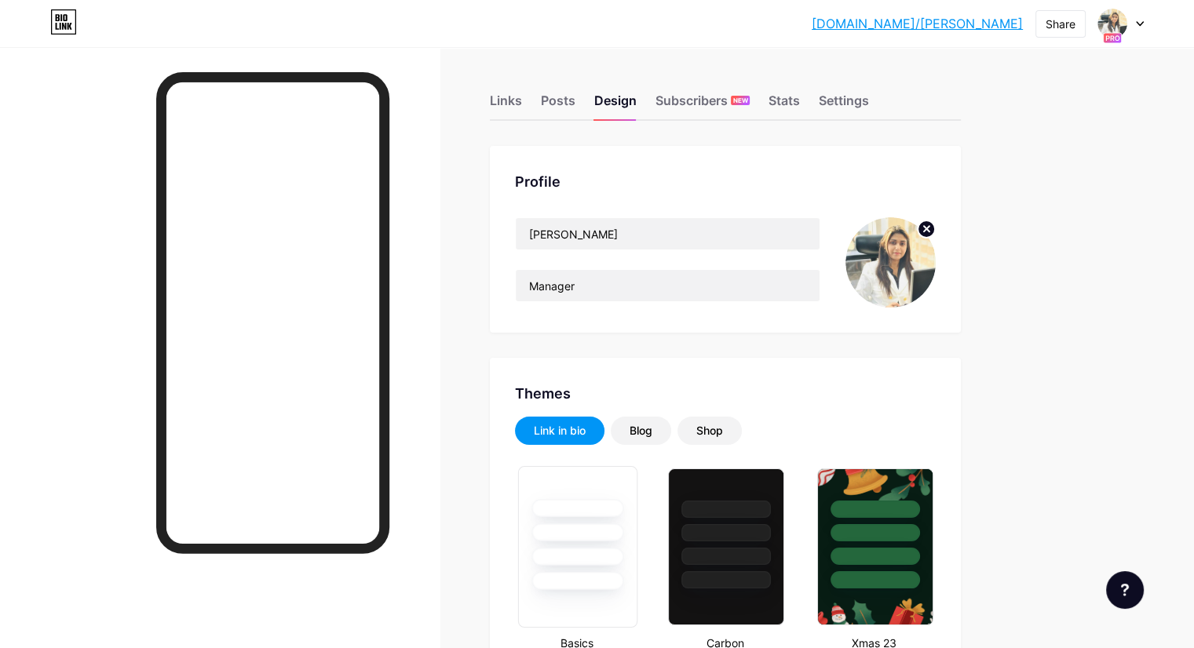
click at [637, 480] on div at bounding box center [578, 528] width 118 height 123
